Goal: Check status

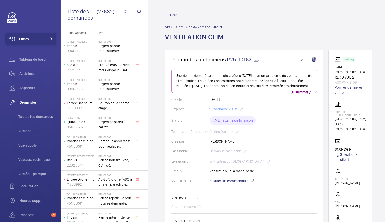
scroll to position [263, 0]
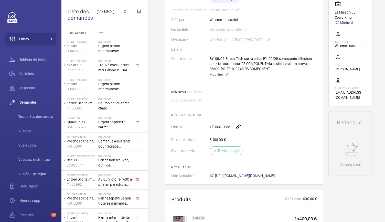
scroll to position [118, 0]
